Goal: Information Seeking & Learning: Check status

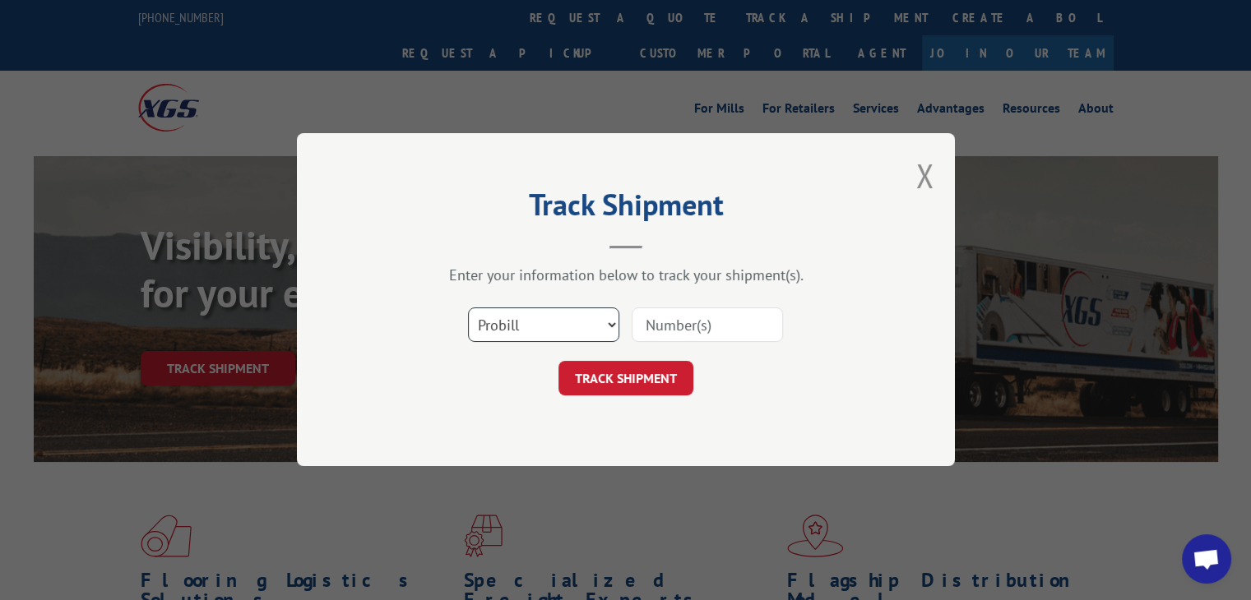
click at [569, 311] on select "Select category... Probill BOL PO" at bounding box center [543, 325] width 151 height 35
click at [543, 449] on div "Track Shipment Enter your information below to track your shipment(s). Select c…" at bounding box center [626, 299] width 658 height 333
drag, startPoint x: 563, startPoint y: 331, endPoint x: 561, endPoint y: 340, distance: 8.4
click at [563, 331] on select "Select category... Probill BOL PO" at bounding box center [543, 325] width 151 height 35
select select "po"
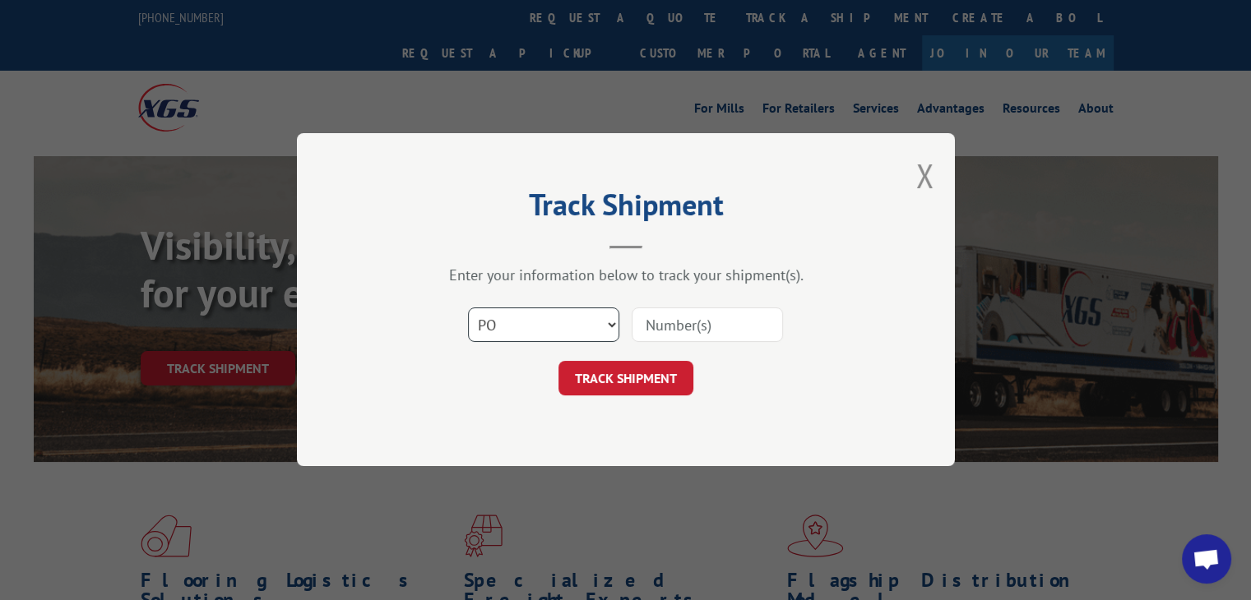
click at [468, 308] on select "Select category... Probill BOL PO" at bounding box center [543, 325] width 151 height 35
click at [655, 341] on div at bounding box center [707, 326] width 151 height 38
click at [665, 325] on input at bounding box center [707, 325] width 151 height 35
paste input "46546694"
type input "46546694"
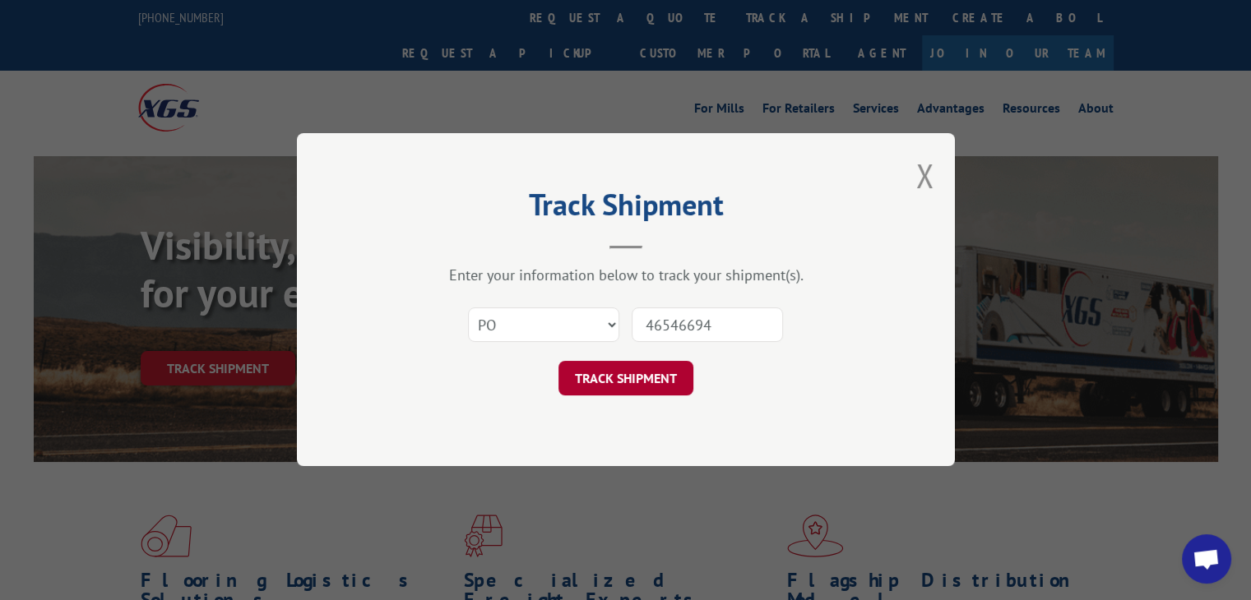
click at [678, 386] on button "TRACK SHIPMENT" at bounding box center [625, 379] width 135 height 35
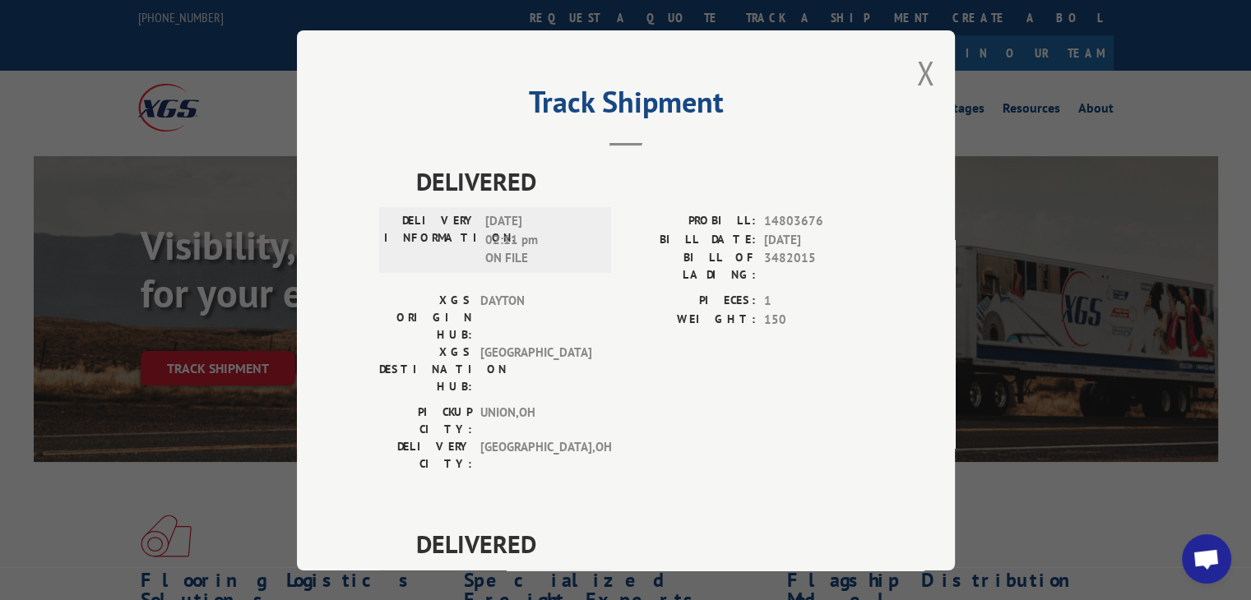
click at [906, 67] on div "Track Shipment DELIVERED DELIVERY INFORMATION: [DATE] 02:11 pm ON FILE PROBILL:…" at bounding box center [626, 300] width 658 height 540
click at [918, 74] on button "Close modal" at bounding box center [925, 73] width 18 height 44
